Goal: Task Accomplishment & Management: Complete application form

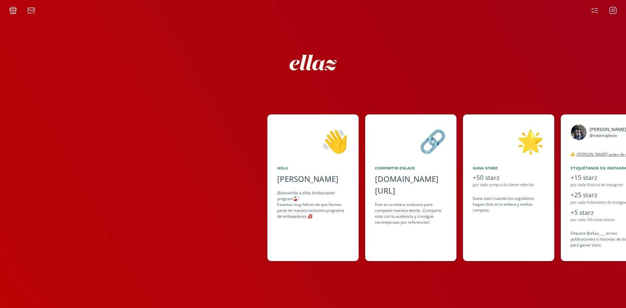
scroll to position [0, 196]
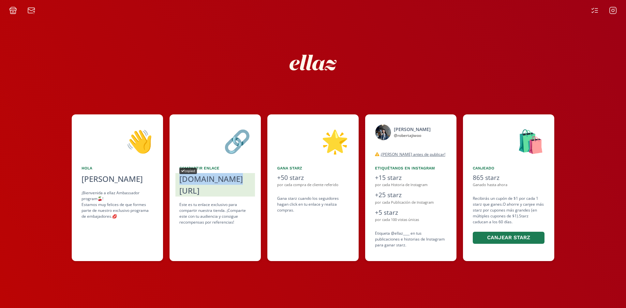
click at [204, 180] on div "[DOMAIN_NAME][URL]" at bounding box center [215, 184] width 72 height 23
copy div "[DOMAIN_NAME][URL]"
click at [203, 180] on div "[DOMAIN_NAME][URL]" at bounding box center [215, 184] width 72 height 23
copy div "[DOMAIN_NAME][URL]"
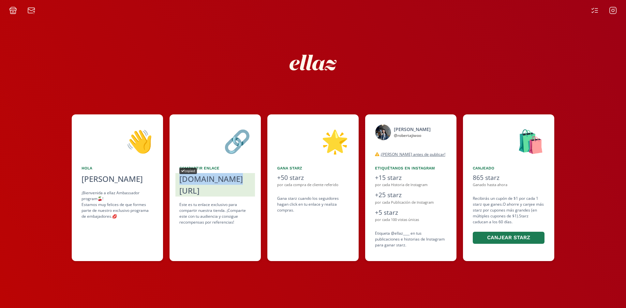
drag, startPoint x: 204, startPoint y: 178, endPoint x: 280, endPoint y: 106, distance: 104.4
click at [204, 178] on div "[DOMAIN_NAME][URL]" at bounding box center [215, 184] width 72 height 23
copy div "[DOMAIN_NAME][URL]"
click at [203, 179] on div "[DOMAIN_NAME][URL]" at bounding box center [215, 184] width 72 height 23
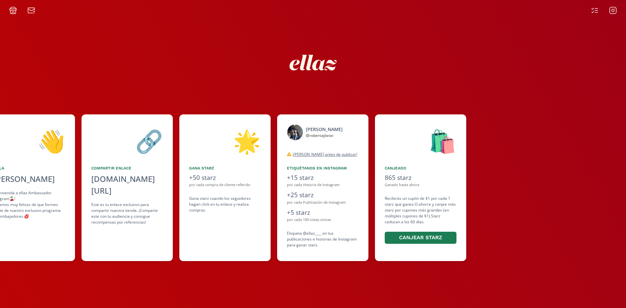
scroll to position [0, 285]
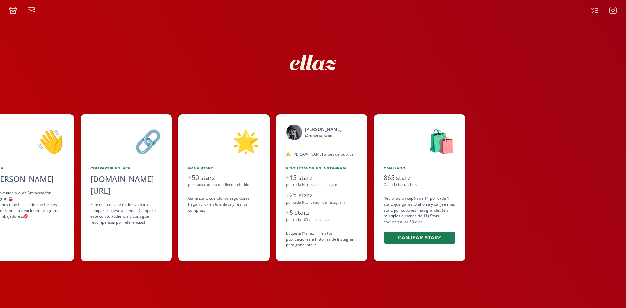
drag, startPoint x: 416, startPoint y: 153, endPoint x: 321, endPoint y: 175, distance: 97.5
click at [321, 175] on div "👋 [PERSON_NAME] [PERSON_NAME] ¡Bienvenida a ellaz Ambassador program🍒! Estamos …" at bounding box center [313, 187] width 626 height 153
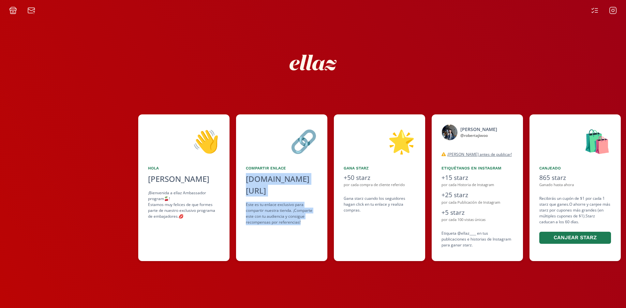
scroll to position [0, 169]
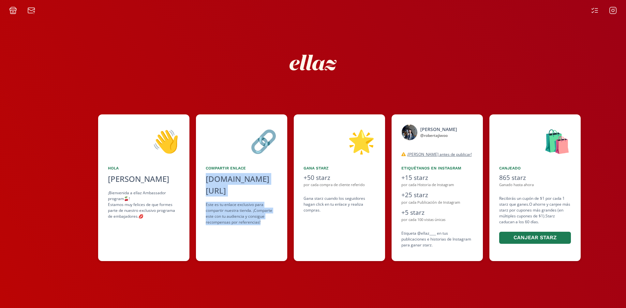
drag, startPoint x: 335, startPoint y: 233, endPoint x: 286, endPoint y: 240, distance: 49.6
click at [286, 240] on div "👋 [PERSON_NAME] [PERSON_NAME] ¡Bienvenida a ellaz Ambassador program🍒! Estamos …" at bounding box center [313, 187] width 626 height 153
click at [612, 10] on icon at bounding box center [613, 11] width 8 height 8
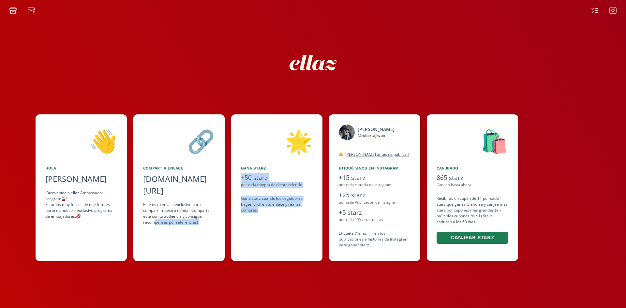
scroll to position [0, 234]
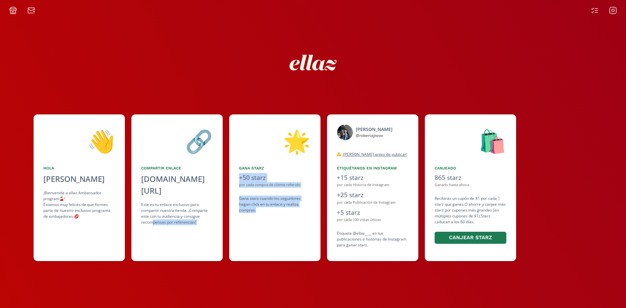
drag, startPoint x: 385, startPoint y: 229, endPoint x: 307, endPoint y: 235, distance: 78.1
click at [307, 235] on div "👋 [PERSON_NAME] [PERSON_NAME] ¡Bienvenida a ellaz Ambassador program🍒! Estamos …" at bounding box center [313, 187] width 626 height 153
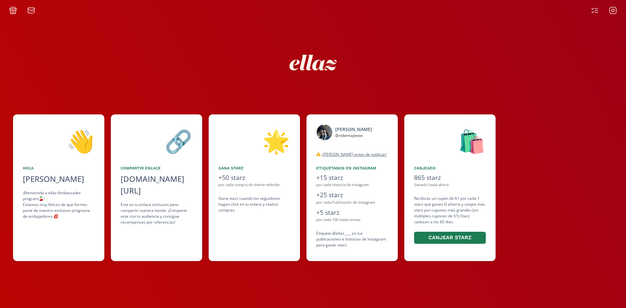
scroll to position [0, 281]
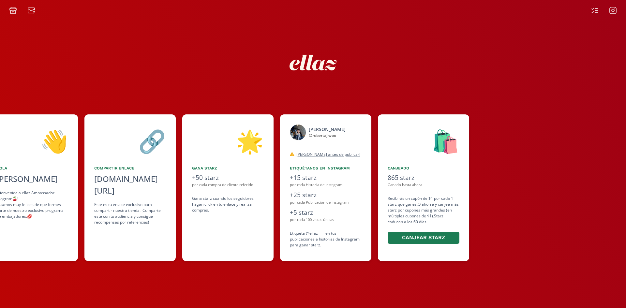
drag, startPoint x: 429, startPoint y: 234, endPoint x: 335, endPoint y: 228, distance: 93.7
click at [335, 228] on div "👋 [PERSON_NAME] [PERSON_NAME] ¡Bienvenida a ellaz Ambassador program🍒! Estamos …" at bounding box center [313, 187] width 626 height 153
click at [599, 9] on div at bounding box center [604, 11] width 34 height 8
click at [595, 12] on icon at bounding box center [595, 11] width 8 height 8
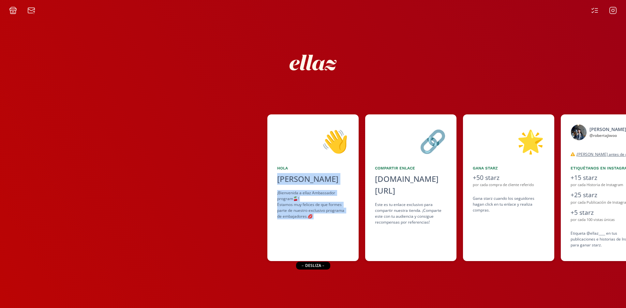
drag, startPoint x: 441, startPoint y: 111, endPoint x: 427, endPoint y: 162, distance: 53.1
click at [370, 143] on div "👋 [PERSON_NAME] [PERSON_NAME] ¡Bienvenida a ellaz Ambassador program🍒! Estamos …" at bounding box center [313, 161] width 626 height 294
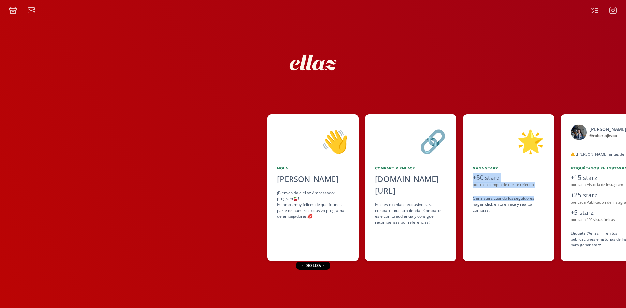
drag, startPoint x: 524, startPoint y: 200, endPoint x: 543, endPoint y: 203, distance: 19.7
click at [462, 207] on div "👋 [PERSON_NAME] [PERSON_NAME] ¡Bienvenida a ellaz Ambassador program🍒! Estamos …" at bounding box center [313, 187] width 626 height 153
drag, startPoint x: 543, startPoint y: 203, endPoint x: 527, endPoint y: 203, distance: 16.6
click at [404, 219] on div "👋 [PERSON_NAME] [PERSON_NAME] ¡Bienvenida a ellaz Ambassador program🍒! Estamos …" at bounding box center [313, 187] width 626 height 153
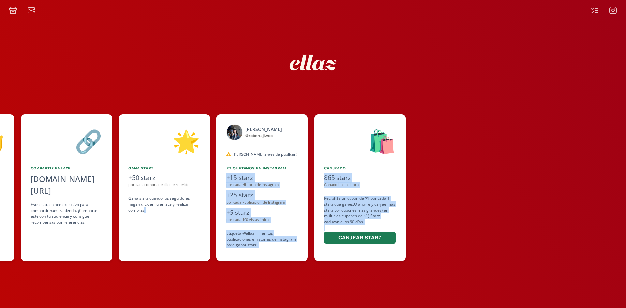
drag, startPoint x: 536, startPoint y: 218, endPoint x: 439, endPoint y: 226, distance: 97.8
click at [421, 245] on div "👋 [PERSON_NAME] [PERSON_NAME] ¡Bienvenida a ellaz Ambassador program🍒! Estamos …" at bounding box center [313, 187] width 626 height 153
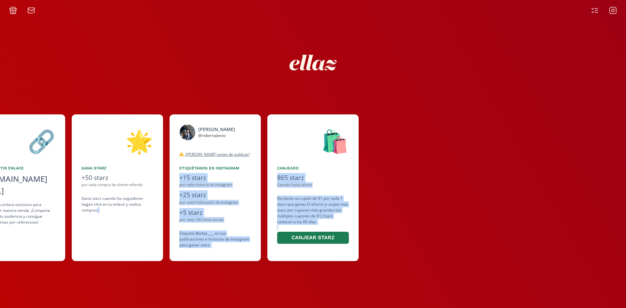
click at [521, 167] on div at bounding box center [498, 187] width 267 height 147
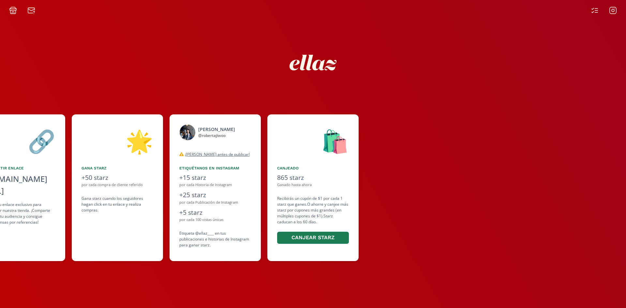
click at [593, 9] on icon at bounding box center [593, 8] width 2 height 1
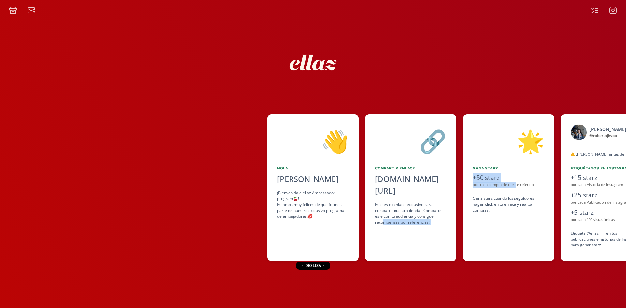
drag, startPoint x: 515, startPoint y: 185, endPoint x: 383, endPoint y: 224, distance: 137.2
click at [383, 224] on div "👋 [PERSON_NAME] [PERSON_NAME] ¡Bienvenida a ellaz Ambassador program🍒! Estamos …" at bounding box center [313, 187] width 626 height 153
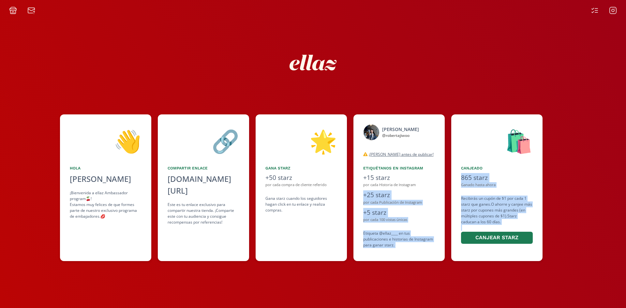
scroll to position [0, 368]
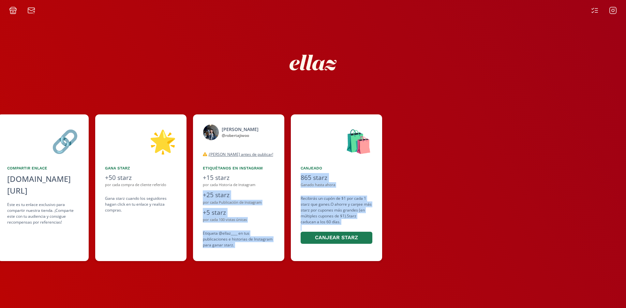
drag, startPoint x: 565, startPoint y: 199, endPoint x: 443, endPoint y: 221, distance: 124.5
click at [443, 221] on div "👋 [PERSON_NAME] [PERSON_NAME] ¡Bienvenida a ellaz Ambassador program🍒! Estamos …" at bounding box center [313, 187] width 626 height 153
click at [617, 149] on div at bounding box center [522, 187] width 267 height 147
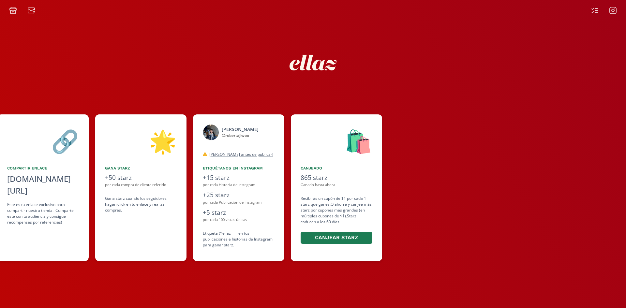
click at [593, 12] on icon at bounding box center [595, 11] width 8 height 8
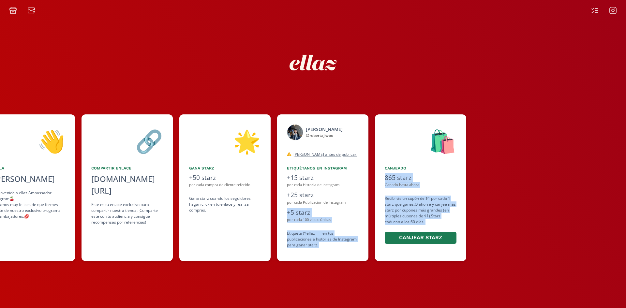
drag, startPoint x: 555, startPoint y: 210, endPoint x: 523, endPoint y: 73, distance: 140.3
click at [468, 225] on div "👋 [PERSON_NAME] [PERSON_NAME] ¡Bienvenida a ellaz Ambassador program🍒! Estamos …" at bounding box center [313, 187] width 626 height 153
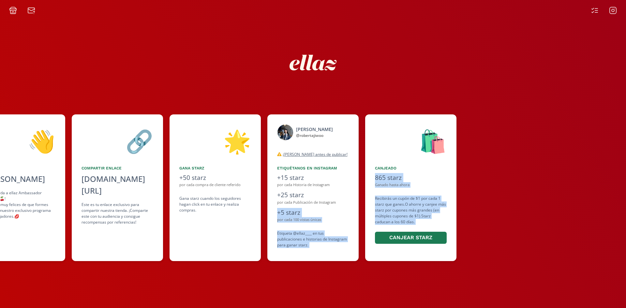
click at [591, 12] on icon at bounding box center [595, 11] width 8 height 8
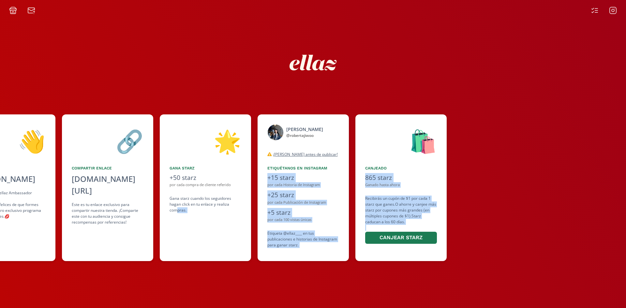
drag, startPoint x: 481, startPoint y: 235, endPoint x: 380, endPoint y: 249, distance: 102.3
click at [380, 249] on div "👋 [PERSON_NAME] [PERSON_NAME] ¡Bienvenida a ellaz Ambassador program🍒! Estamos …" at bounding box center [313, 187] width 626 height 153
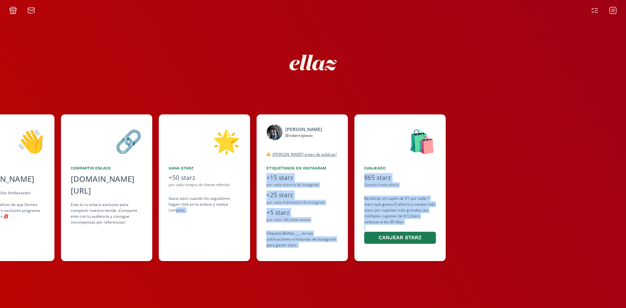
drag, startPoint x: 515, startPoint y: 182, endPoint x: 316, endPoint y: 4, distance: 267.0
click at [515, 182] on div at bounding box center [585, 187] width 267 height 147
